Goal: Information Seeking & Learning: Check status

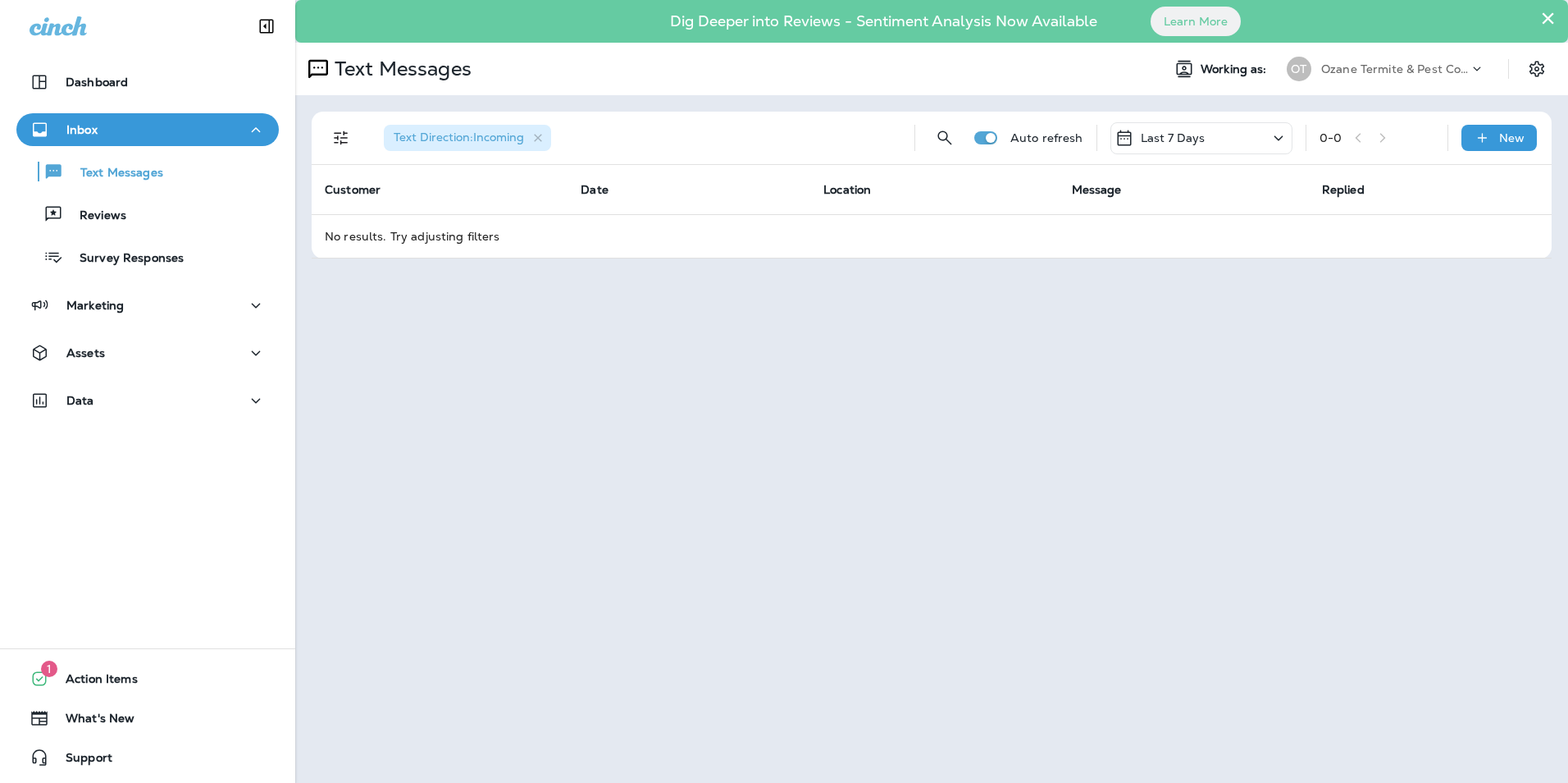
click at [1265, 129] on div "Last 7 Days" at bounding box center [1201, 138] width 182 height 32
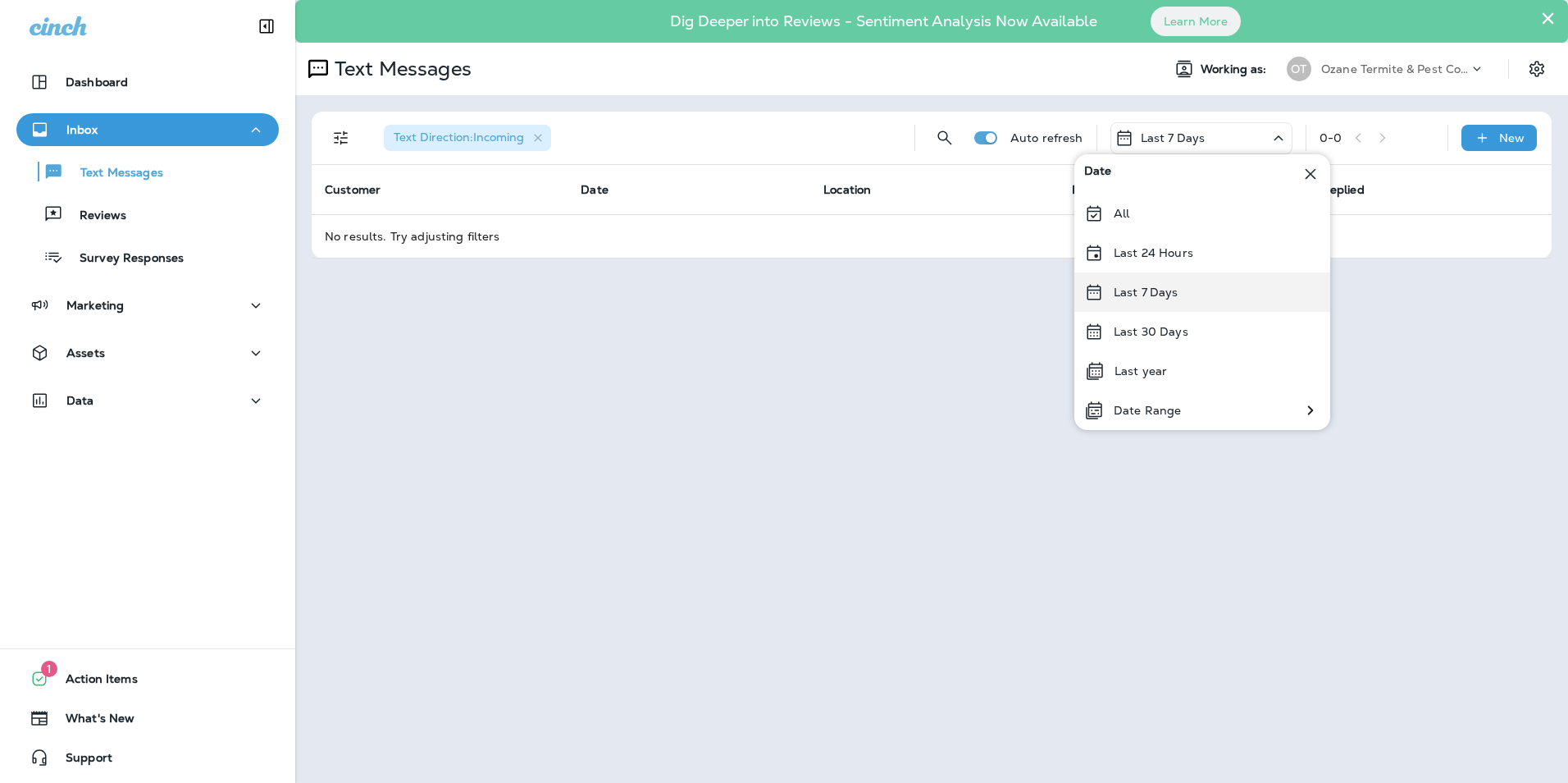
click at [1212, 282] on div "Last 7 Days" at bounding box center [1202, 292] width 256 height 40
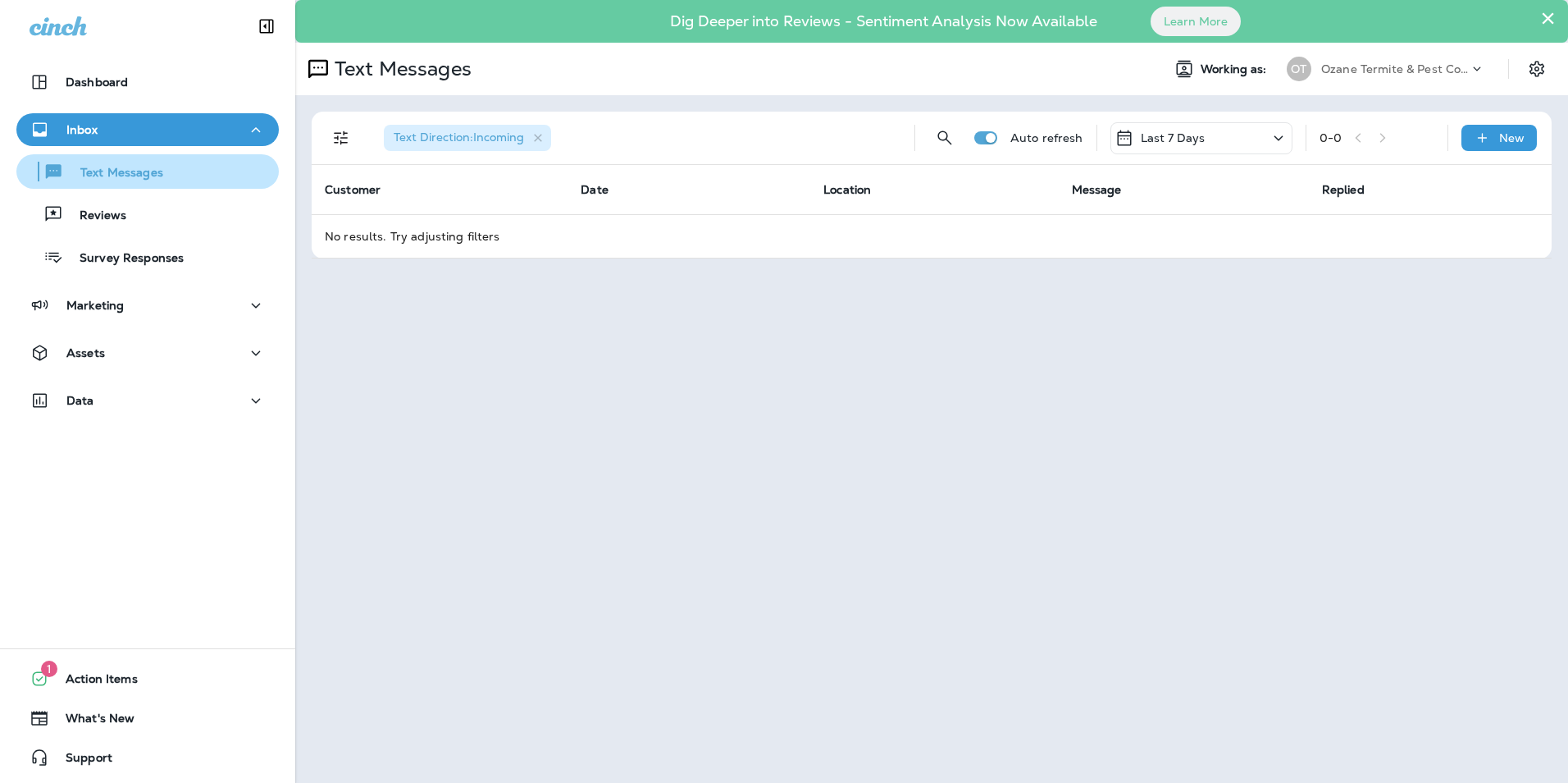
click at [80, 173] on p "Text Messages" at bounding box center [113, 173] width 99 height 16
click at [129, 177] on p "Text Messages" at bounding box center [113, 173] width 99 height 16
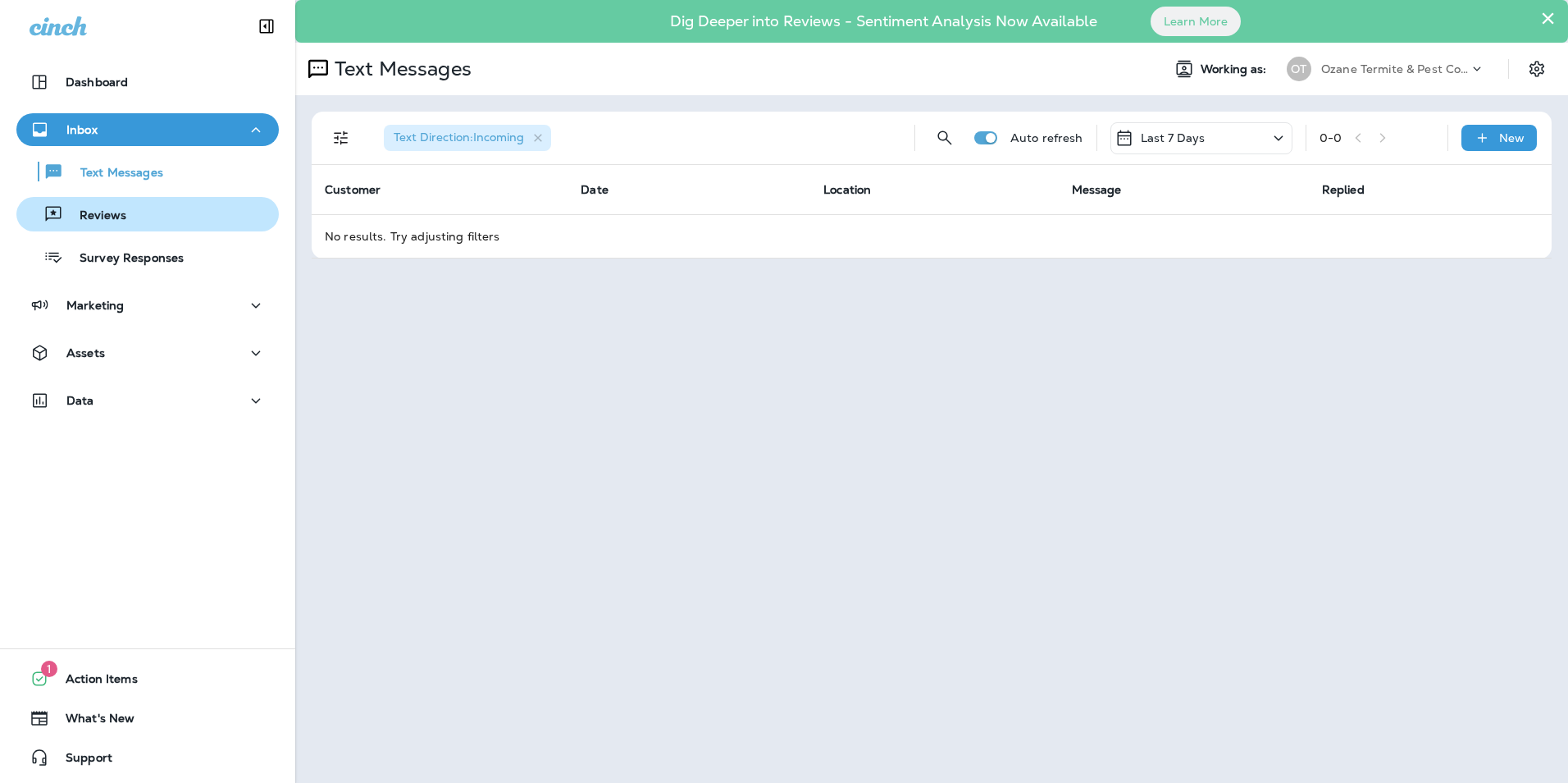
click at [116, 225] on div "Reviews" at bounding box center [74, 214] width 103 height 25
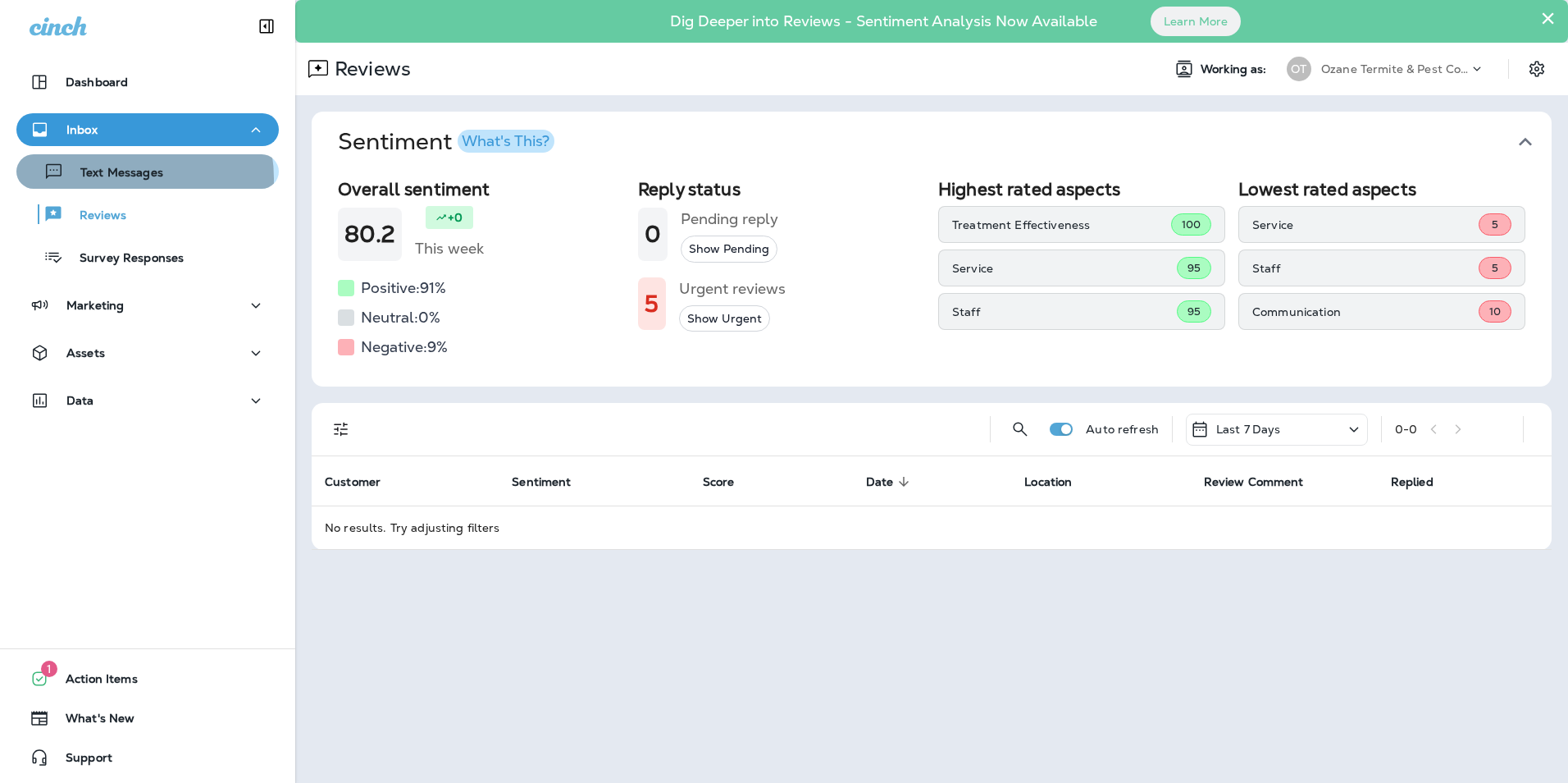
click at [124, 179] on p "Text Messages" at bounding box center [113, 173] width 99 height 16
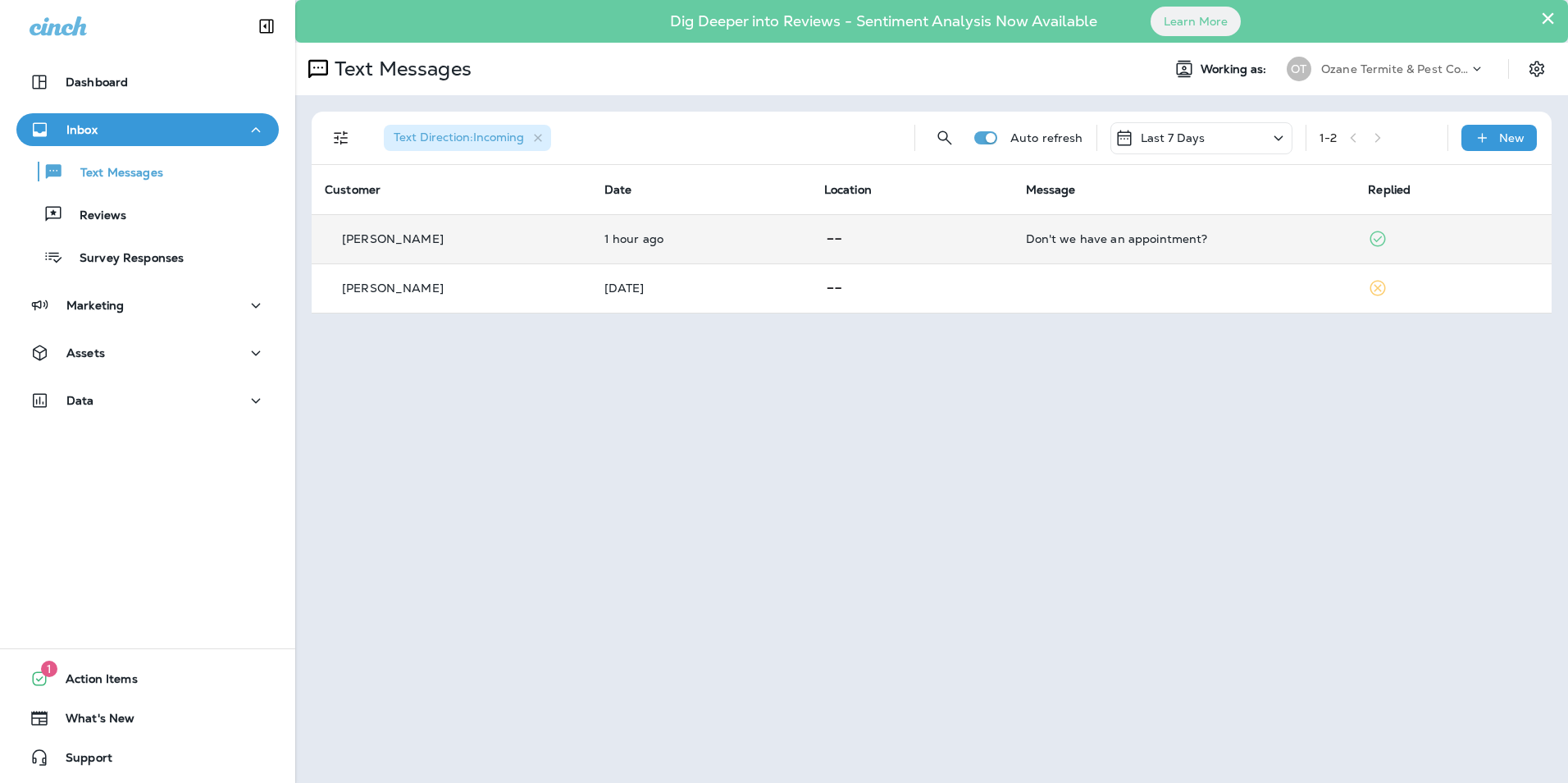
click at [1170, 240] on div "Don't we have an appointment?" at bounding box center [1185, 238] width 317 height 13
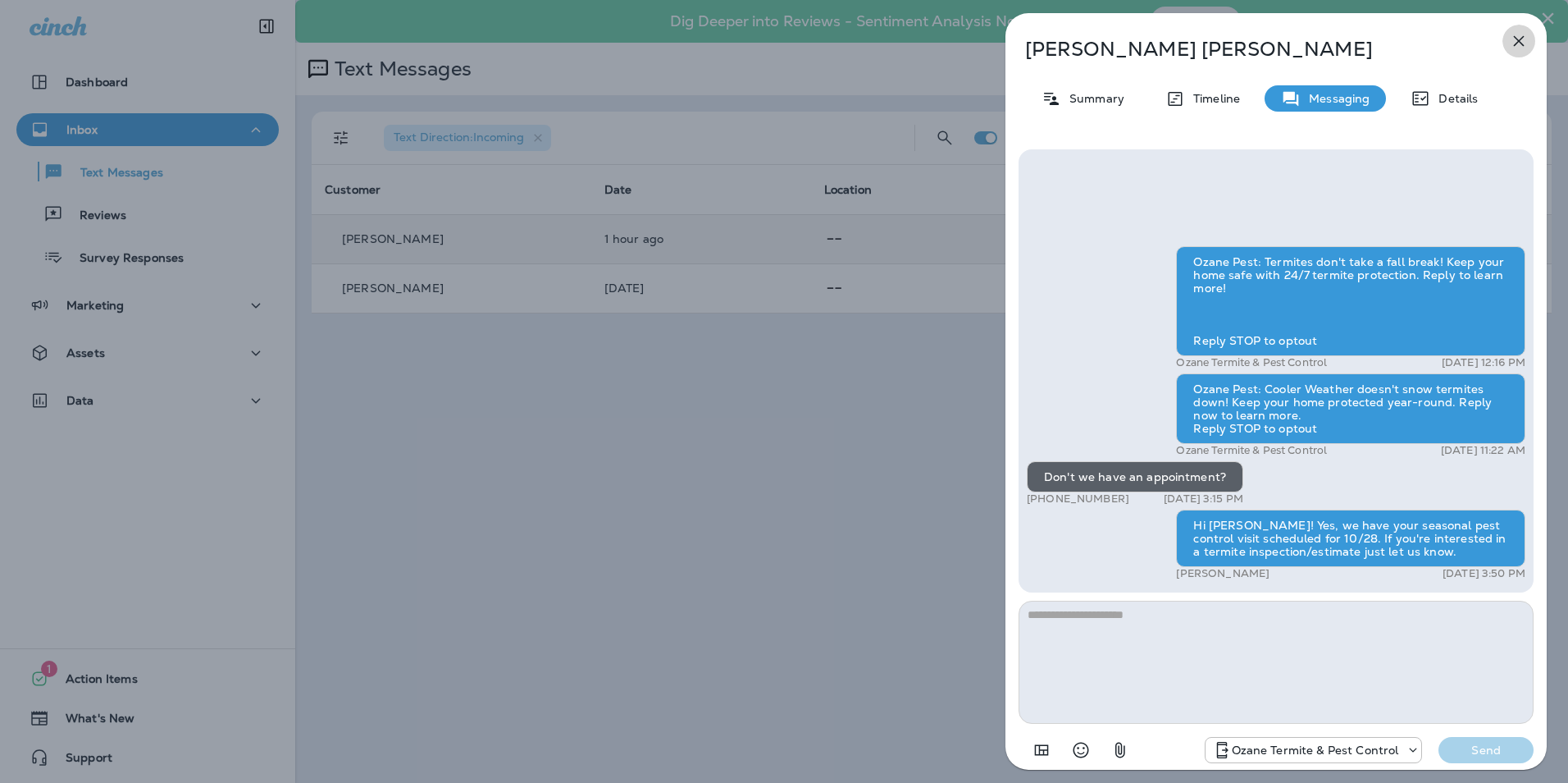
click at [1516, 45] on icon "button" at bounding box center [1519, 40] width 19 height 19
